Goal: Task Accomplishment & Management: Manage account settings

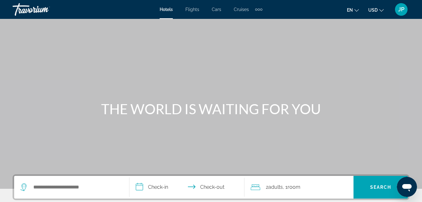
click at [401, 10] on span "JP" at bounding box center [401, 9] width 6 height 6
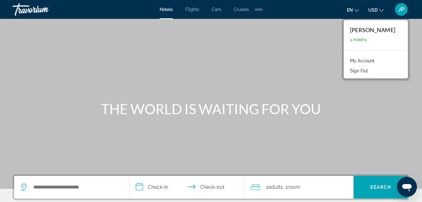
click at [372, 62] on link "My Account" at bounding box center [362, 61] width 31 height 8
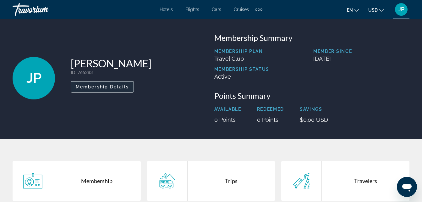
scroll to position [2, 0]
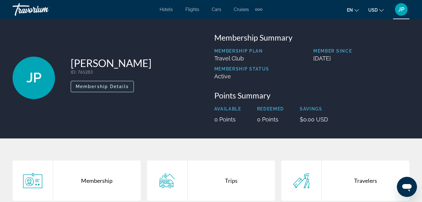
click at [98, 86] on span "Membership Details" at bounding box center [102, 86] width 53 height 5
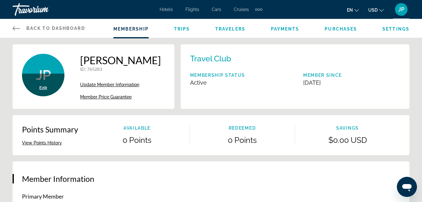
click at [355, 9] on icon "Change language" at bounding box center [356, 10] width 4 height 4
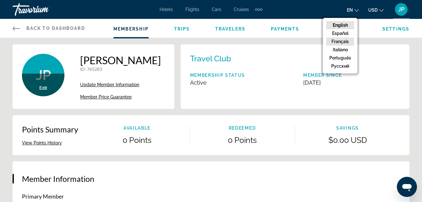
click at [340, 40] on button "Français" at bounding box center [340, 41] width 28 height 8
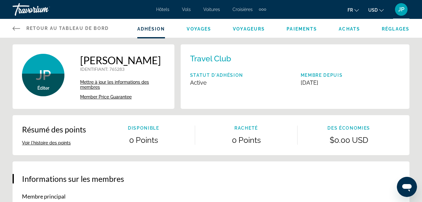
click at [379, 11] on icon "Change currency" at bounding box center [381, 10] width 4 height 4
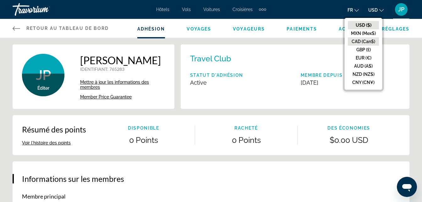
click at [363, 39] on button "CAD (Can$)" at bounding box center [363, 41] width 31 height 8
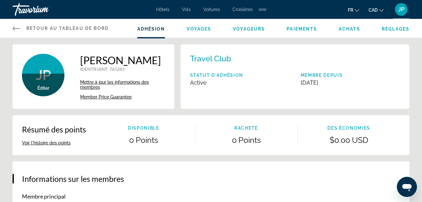
click at [32, 28] on span "Retour au tableau de bord" at bounding box center [67, 28] width 83 height 5
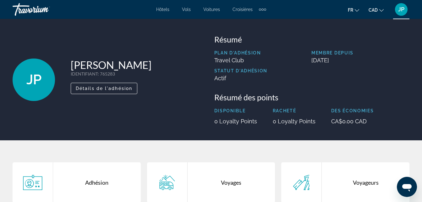
click at [405, 13] on div "JP" at bounding box center [401, 9] width 13 height 13
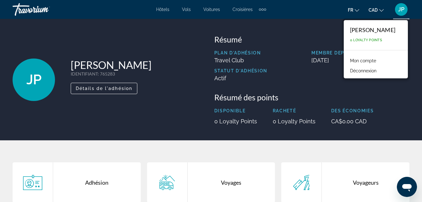
click at [379, 61] on link "Mon compte" at bounding box center [363, 61] width 32 height 8
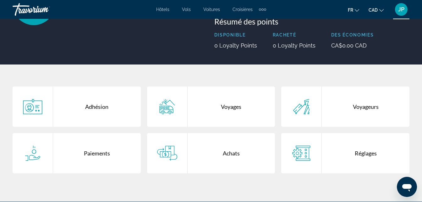
scroll to position [79, 0]
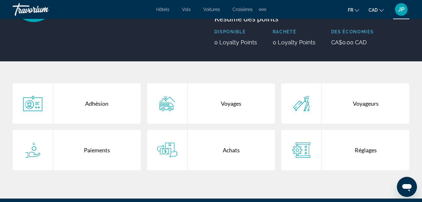
click at [368, 148] on div "Réglages" at bounding box center [366, 150] width 88 height 40
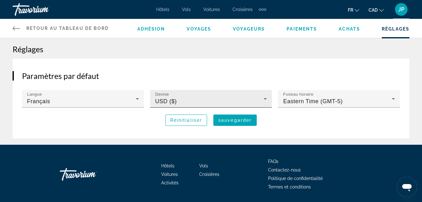
click at [203, 100] on div "USD ($)" at bounding box center [209, 101] width 109 height 8
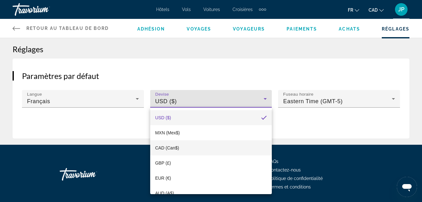
click at [190, 146] on mat-option "CAD (Can$)" at bounding box center [211, 147] width 122 height 15
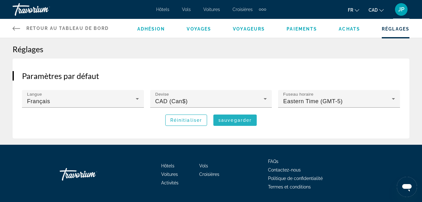
click at [241, 118] on span "sauvegarder" at bounding box center [234, 119] width 33 height 5
